Goal: Task Accomplishment & Management: Manage account settings

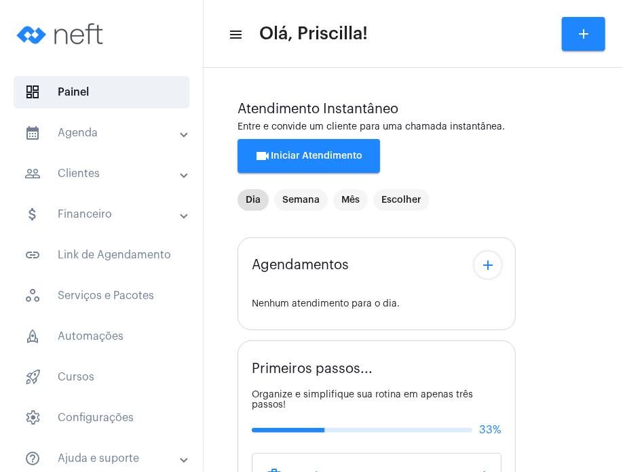
click at [119, 130] on mat-panel-title "calendar_month_outlined Agenda" at bounding box center [102, 133] width 157 height 16
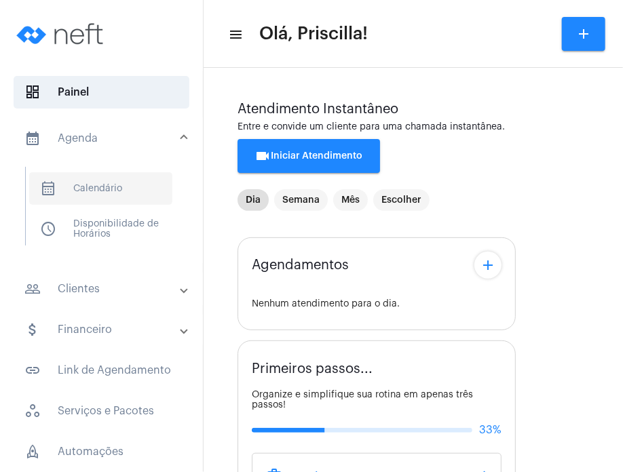
click at [111, 184] on span "calendar_month_outlined Calendário" at bounding box center [100, 188] width 143 height 33
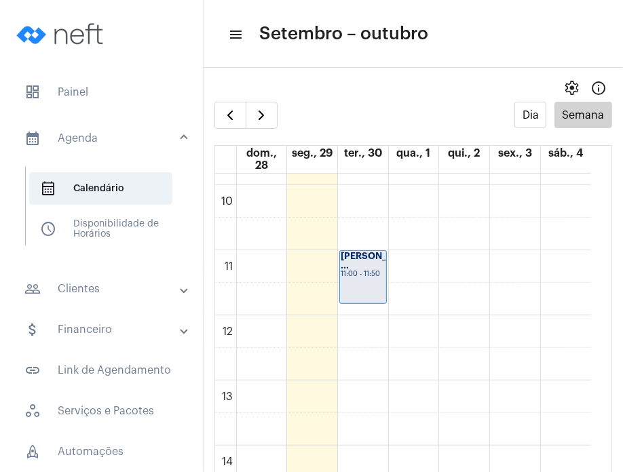
scroll to position [654, 0]
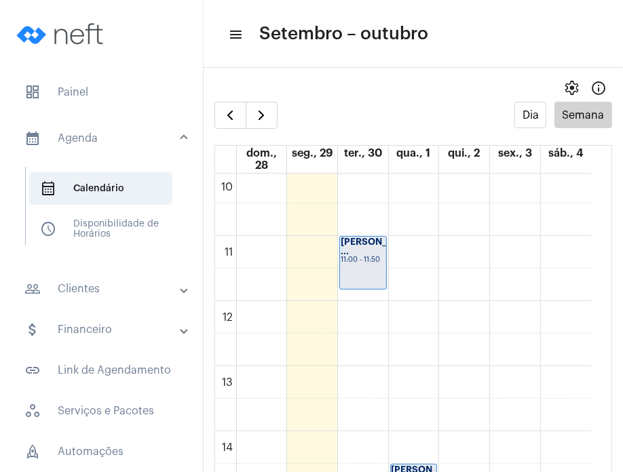
click at [368, 253] on strong "[PERSON_NAME] ..." at bounding box center [379, 246] width 76 height 18
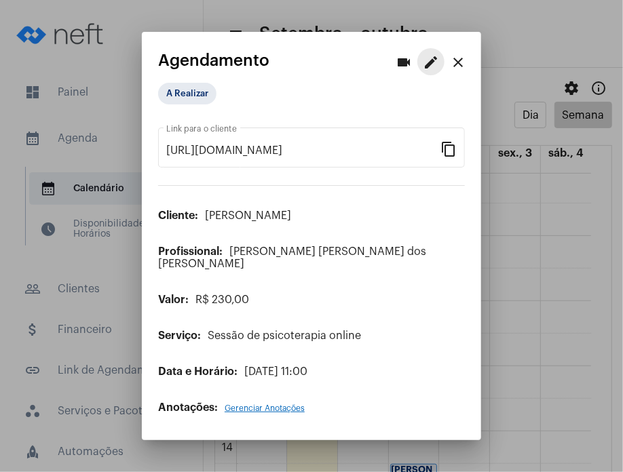
click at [426, 62] on mat-icon "edit" at bounding box center [431, 62] width 16 height 16
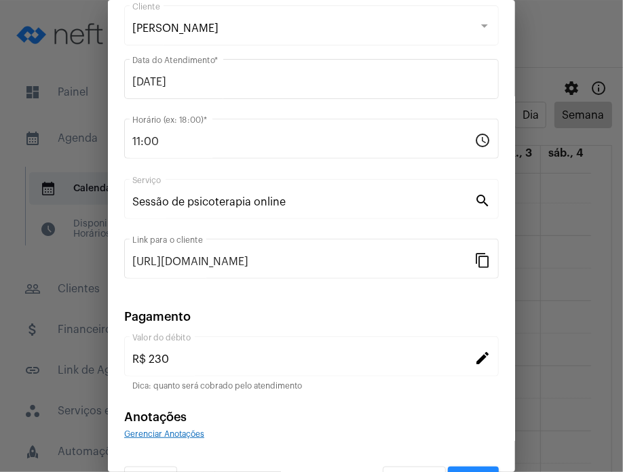
scroll to position [110, 0]
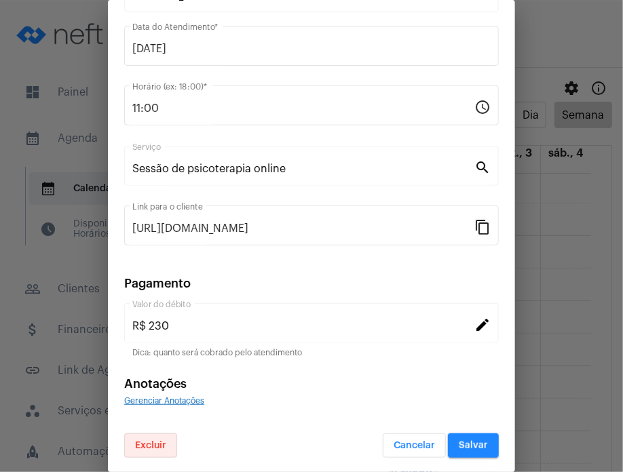
click at [150, 437] on button "Excluir" at bounding box center [150, 445] width 53 height 24
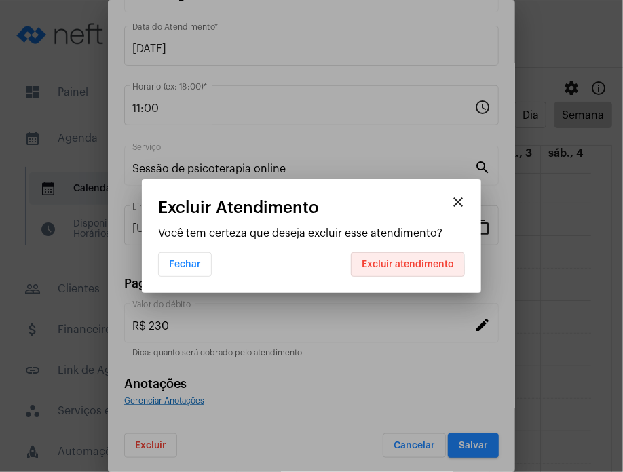
click at [372, 270] on button "Excluir atendimento" at bounding box center [408, 264] width 114 height 24
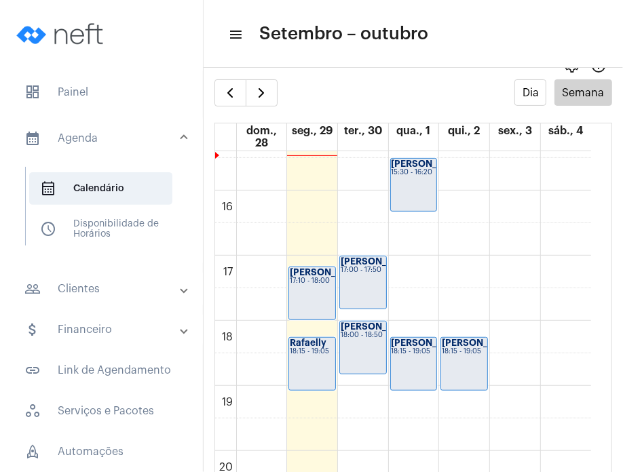
scroll to position [27, 0]
